Goal: Transaction & Acquisition: Book appointment/travel/reservation

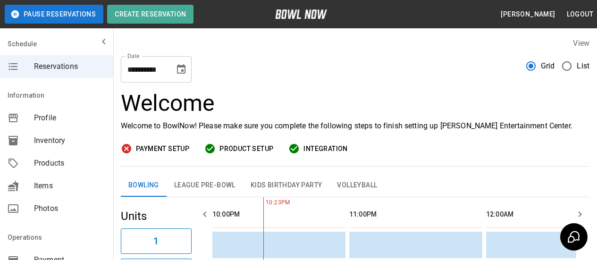
click at [185, 67] on icon "Choose date, selected date is Sep 13, 2025" at bounding box center [181, 68] width 8 height 9
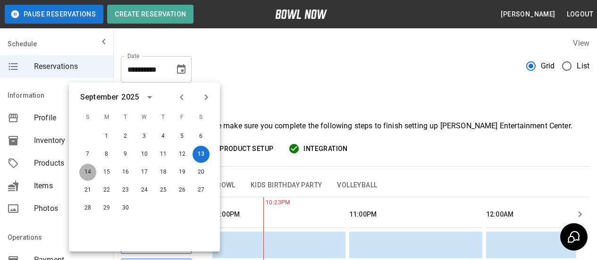
click at [91, 174] on button "14" at bounding box center [87, 172] width 17 height 17
type input "**********"
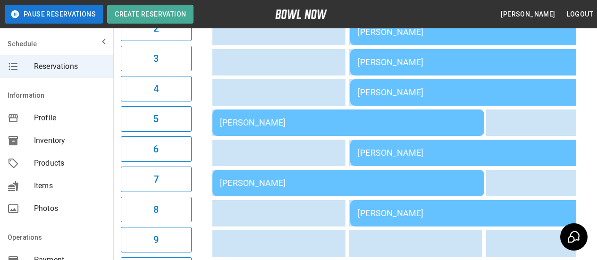
scroll to position [101, 0]
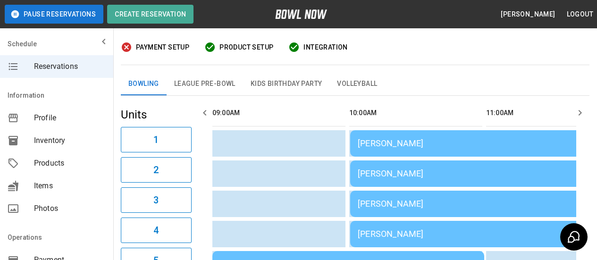
click at [189, 84] on button "League Pre-Bowl" at bounding box center [205, 84] width 76 height 23
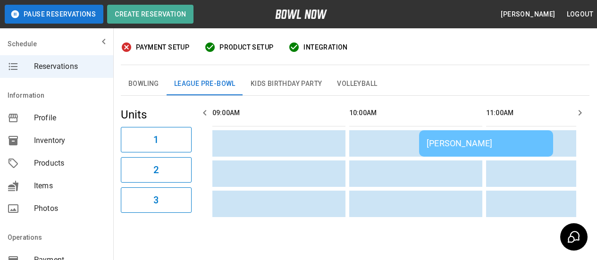
click at [146, 82] on button "Bowling" at bounding box center [144, 84] width 46 height 23
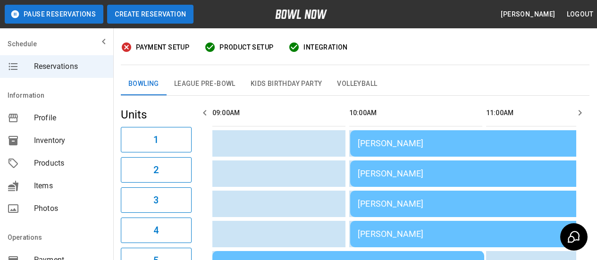
click at [119, 9] on button "Create Reservation" at bounding box center [150, 14] width 86 height 19
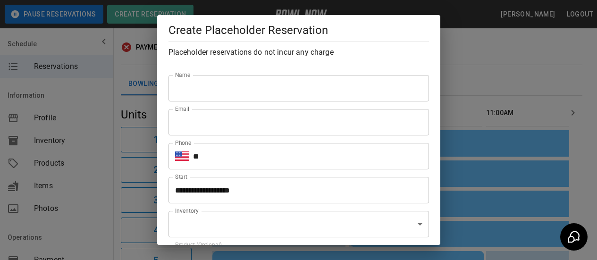
type input "**********"
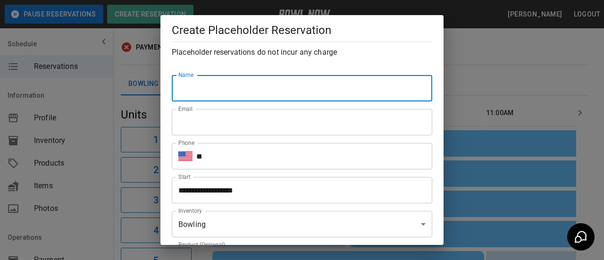
click at [283, 92] on input "Name" at bounding box center [302, 88] width 260 height 26
type input "**********"
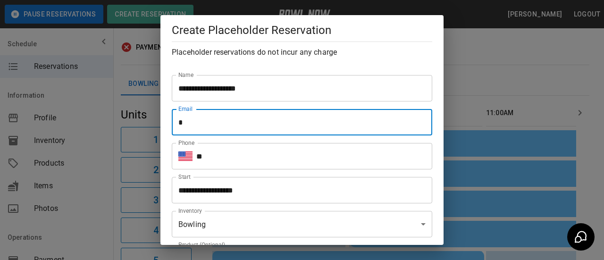
type input "**********"
click at [249, 156] on input "**" at bounding box center [314, 156] width 236 height 26
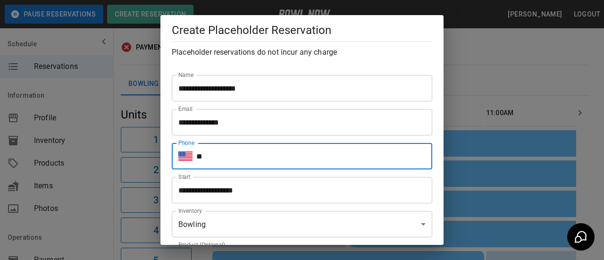
type input "**********"
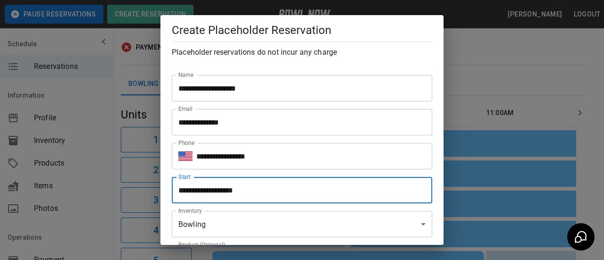
click at [260, 191] on input "**********" at bounding box center [299, 190] width 254 height 26
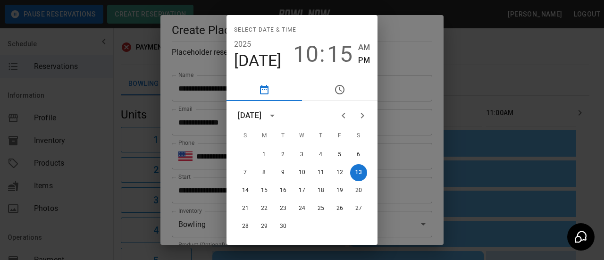
click at [341, 46] on span "15" at bounding box center [339, 54] width 25 height 26
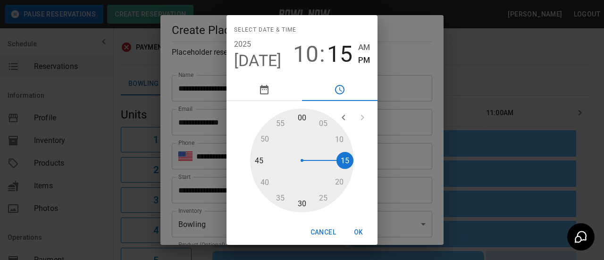
click at [305, 197] on div at bounding box center [302, 161] width 104 height 104
click at [364, 42] on span "AM" at bounding box center [364, 47] width 12 height 13
click at [252, 59] on span "[DATE]" at bounding box center [258, 61] width 48 height 20
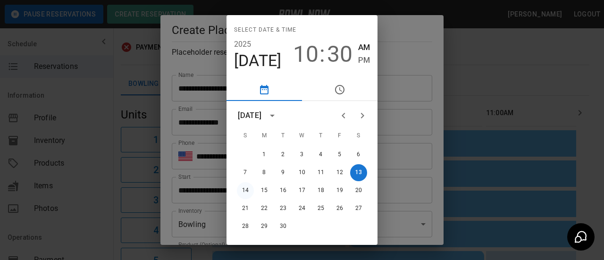
click at [240, 189] on button "14" at bounding box center [245, 190] width 17 height 17
type input "**********"
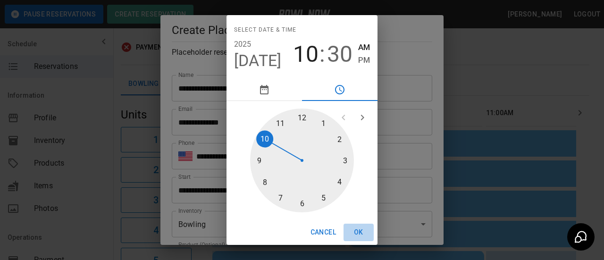
click at [356, 228] on button "OK" at bounding box center [359, 232] width 30 height 17
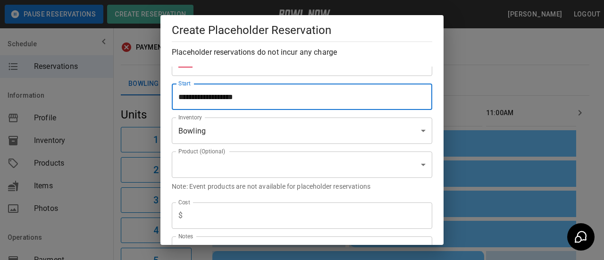
scroll to position [94, 0]
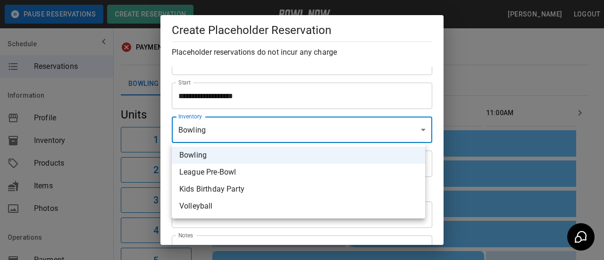
click at [241, 151] on li "Bowling" at bounding box center [298, 155] width 253 height 17
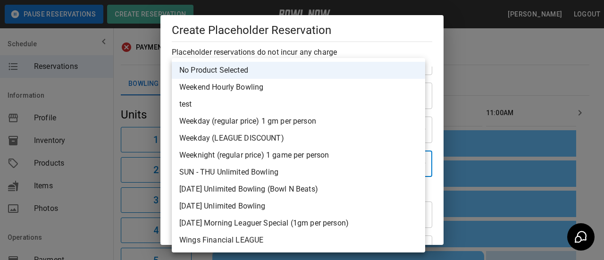
click at [248, 223] on li "[DATE] Morning Leaguer Special (1gm per person)" at bounding box center [298, 223] width 253 height 17
type input "**********"
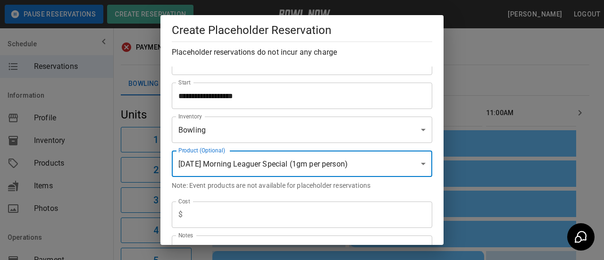
scroll to position [189, 0]
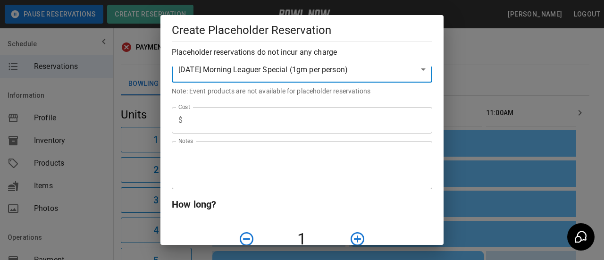
click at [218, 127] on input "text" at bounding box center [309, 120] width 246 height 26
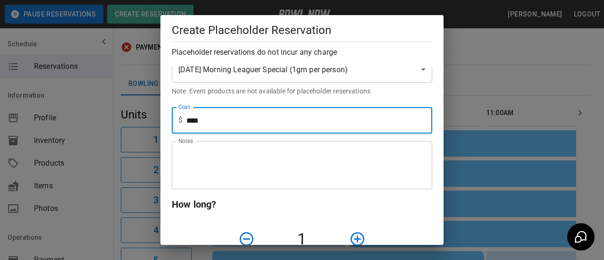
type input "****"
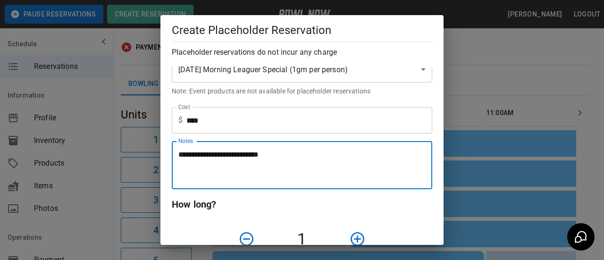
type textarea "**********"
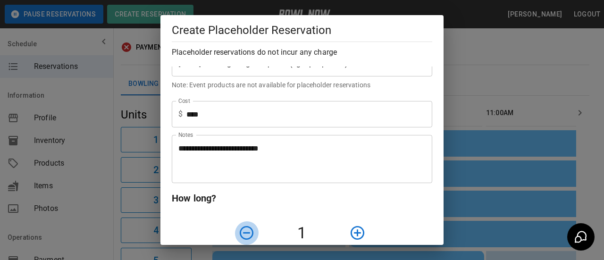
click at [354, 226] on icon "button" at bounding box center [358, 233] width 14 height 14
click at [354, 226] on icon "button" at bounding box center [357, 233] width 17 height 17
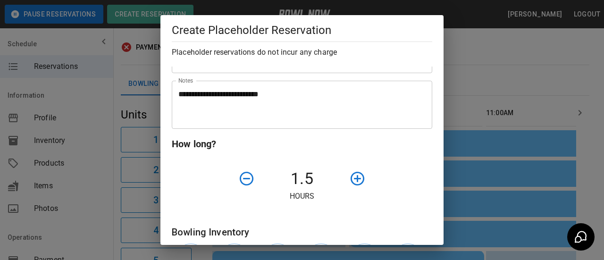
scroll to position [384, 0]
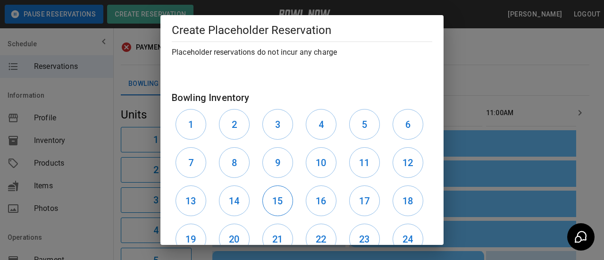
click at [274, 199] on h6 "15" at bounding box center [277, 200] width 10 height 15
click at [316, 202] on h6 "16" at bounding box center [321, 200] width 10 height 15
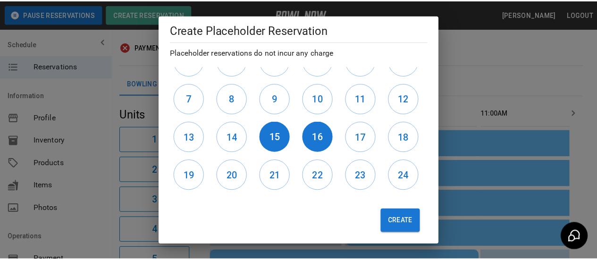
scroll to position [453, 0]
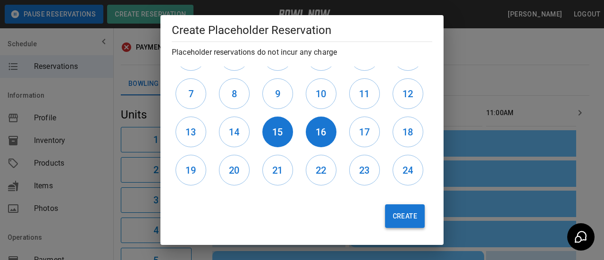
click at [394, 222] on button "Create" at bounding box center [405, 216] width 40 height 24
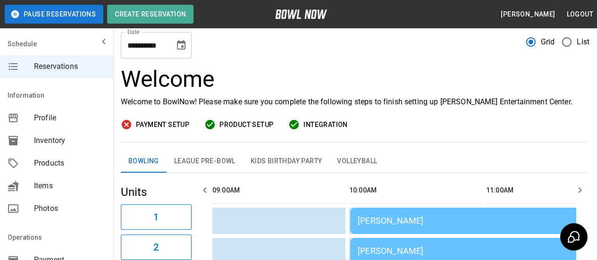
scroll to position [0, 0]
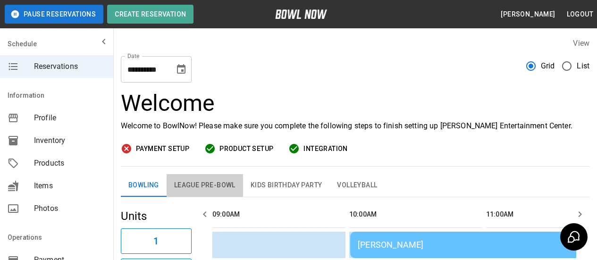
click at [189, 183] on button "League Pre-Bowl" at bounding box center [205, 185] width 76 height 23
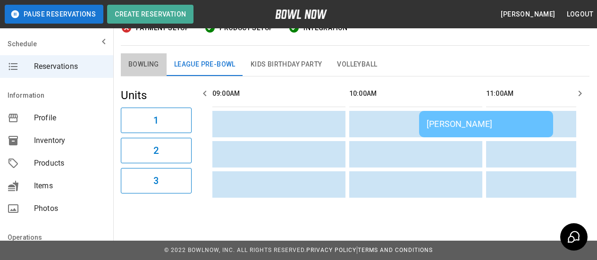
click at [153, 56] on button "Bowling" at bounding box center [144, 64] width 46 height 23
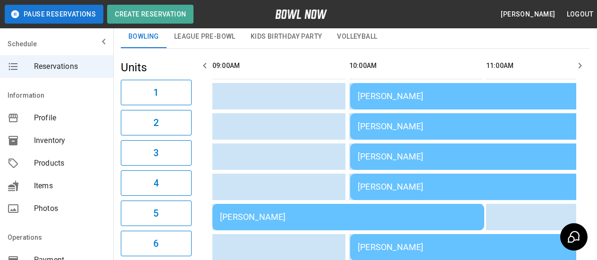
click at [395, 95] on div "[PERSON_NAME]" at bounding box center [486, 96] width 257 height 10
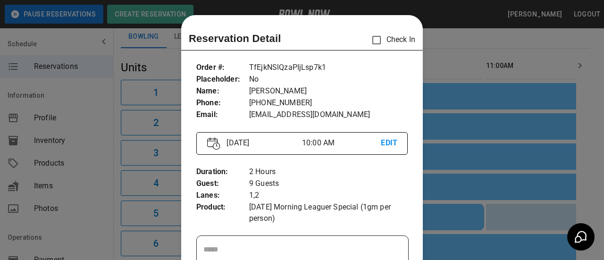
click at [440, 45] on div at bounding box center [302, 130] width 604 height 260
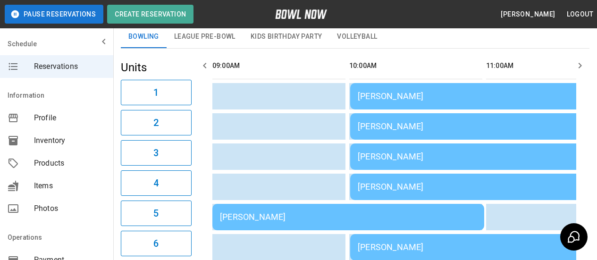
click at [394, 158] on div "[PERSON_NAME]" at bounding box center [486, 156] width 257 height 10
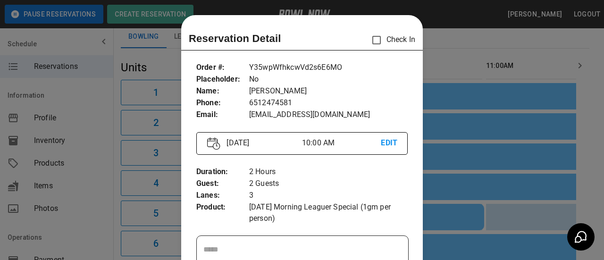
click at [441, 51] on div at bounding box center [302, 130] width 604 height 260
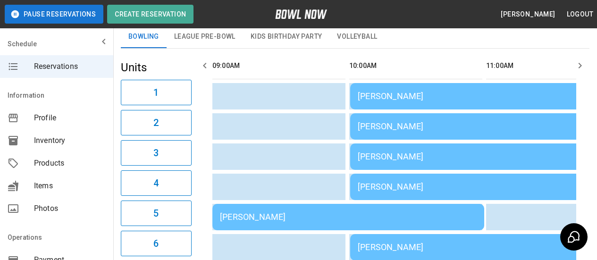
click at [401, 189] on div "[PERSON_NAME]" at bounding box center [486, 187] width 257 height 10
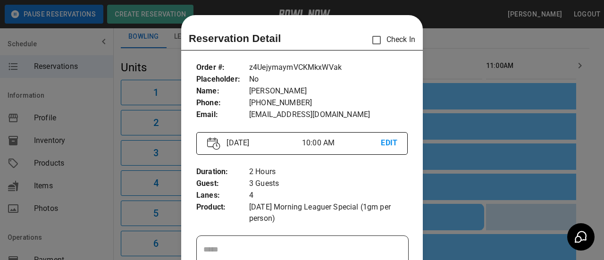
click at [439, 53] on div at bounding box center [302, 130] width 604 height 260
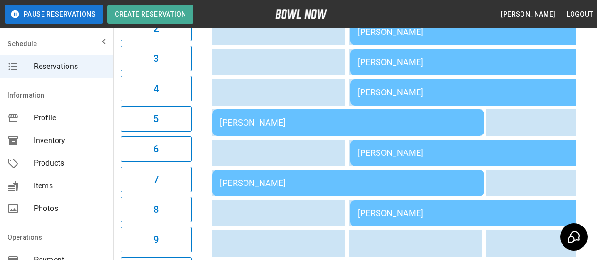
click at [381, 90] on div "[PERSON_NAME]" at bounding box center [486, 92] width 257 height 10
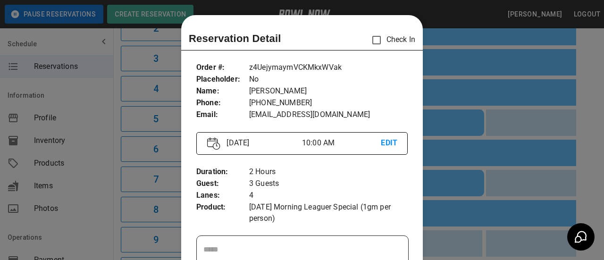
click at [443, 13] on div at bounding box center [302, 130] width 604 height 260
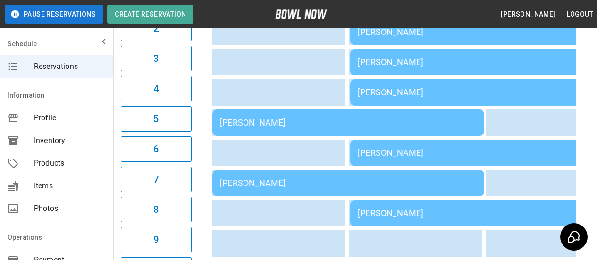
click at [282, 123] on div "[PERSON_NAME]" at bounding box center [348, 122] width 257 height 10
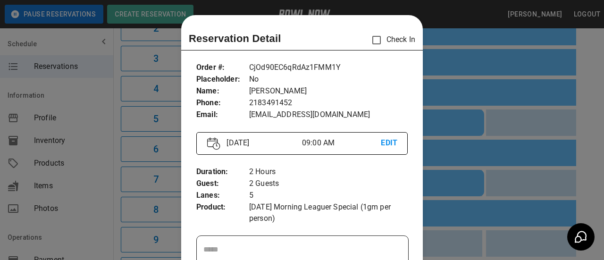
click at [423, 23] on div at bounding box center [302, 130] width 604 height 260
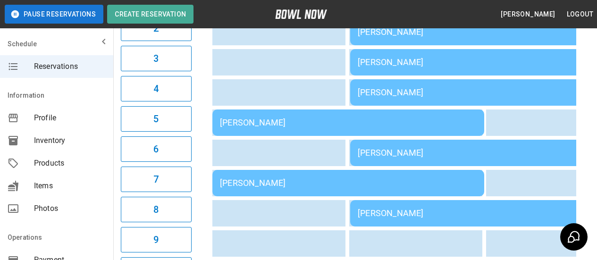
click at [394, 156] on div "[PERSON_NAME]" at bounding box center [486, 153] width 257 height 10
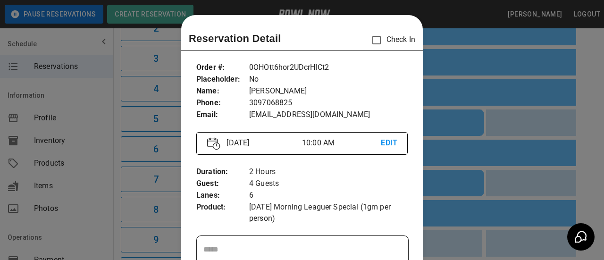
click at [447, 14] on div at bounding box center [302, 130] width 604 height 260
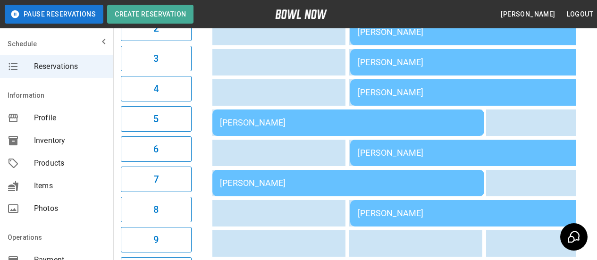
click at [307, 178] on div "[PERSON_NAME]" at bounding box center [348, 183] width 257 height 10
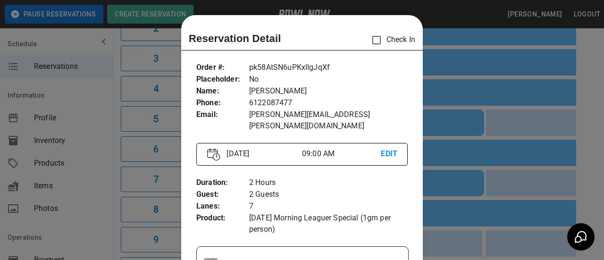
click at [349, 30] on div "Reservation Detail Check In" at bounding box center [302, 40] width 226 height 20
click at [391, 13] on div "Reservation Detail Check In Order # : Placeholder : Name : Phone : Email : pk58…" at bounding box center [302, 130] width 604 height 260
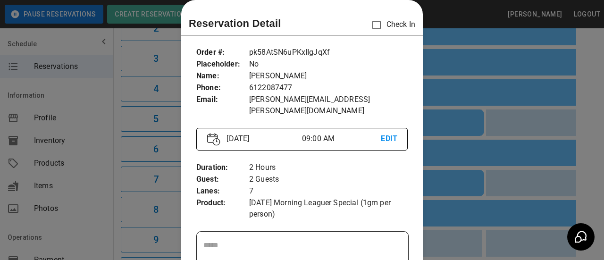
click at [434, 10] on div at bounding box center [302, 130] width 604 height 260
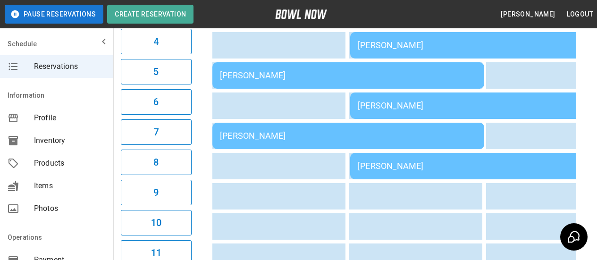
click at [394, 163] on div "[PERSON_NAME]" at bounding box center [486, 166] width 257 height 10
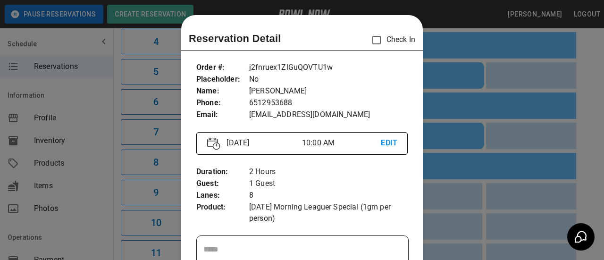
click at [458, 13] on div at bounding box center [302, 130] width 604 height 260
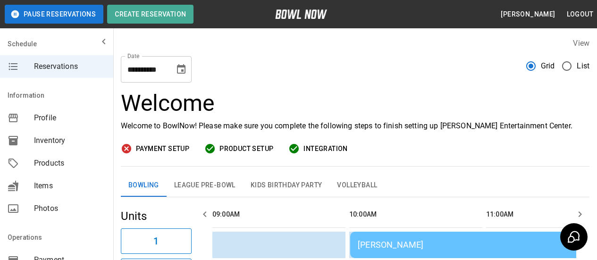
click at [215, 177] on button "League Pre-Bowl" at bounding box center [205, 185] width 76 height 23
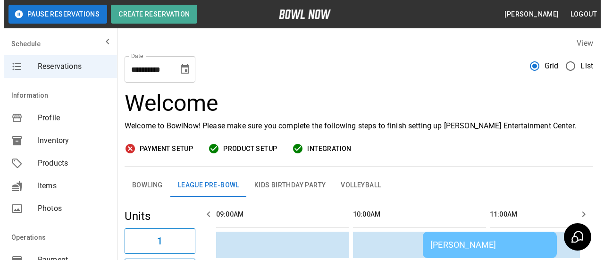
scroll to position [128, 0]
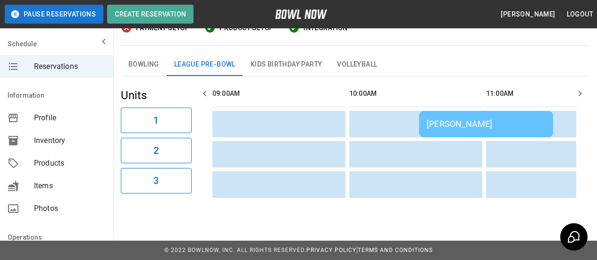
click at [442, 119] on div "[PERSON_NAME]" at bounding box center [486, 124] width 119 height 10
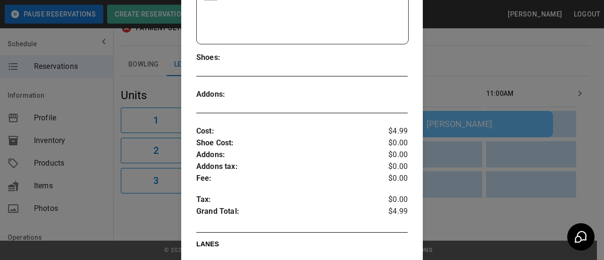
scroll to position [0, 0]
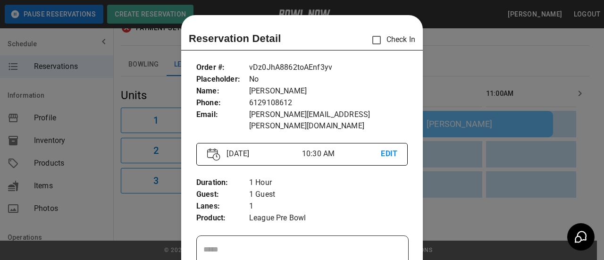
click at [444, 37] on div at bounding box center [302, 130] width 604 height 260
